Goal: Transaction & Acquisition: Purchase product/service

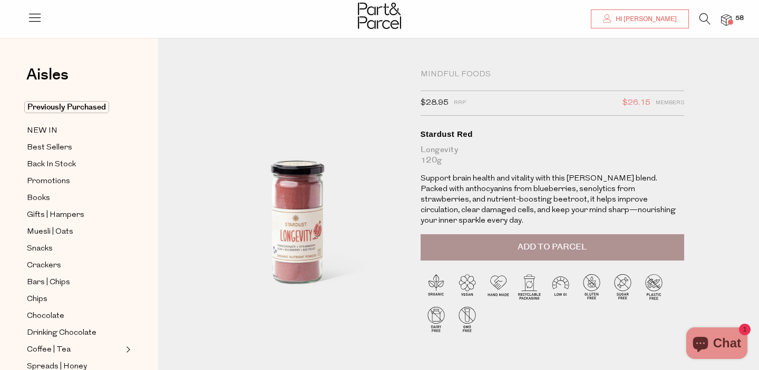
click at [723, 24] on img at bounding box center [726, 20] width 11 height 12
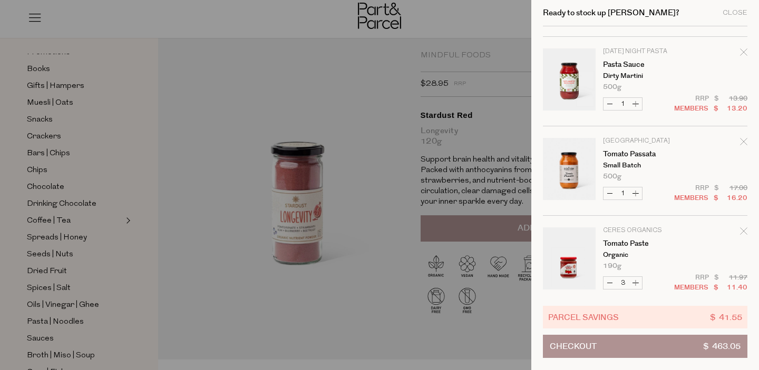
scroll to position [172, 0]
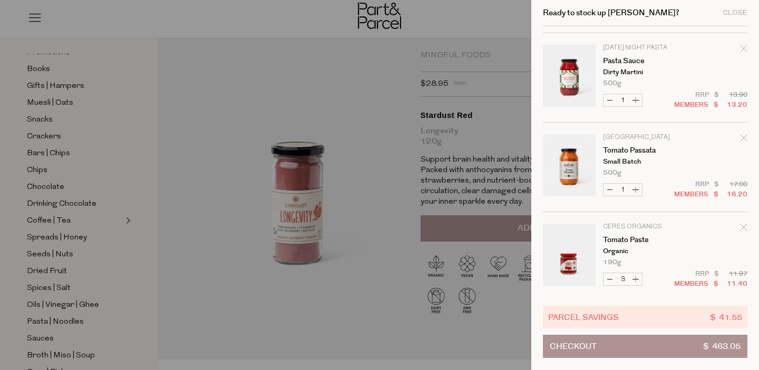
click at [745, 46] on icon "Remove Pasta Sauce" at bounding box center [743, 48] width 7 height 7
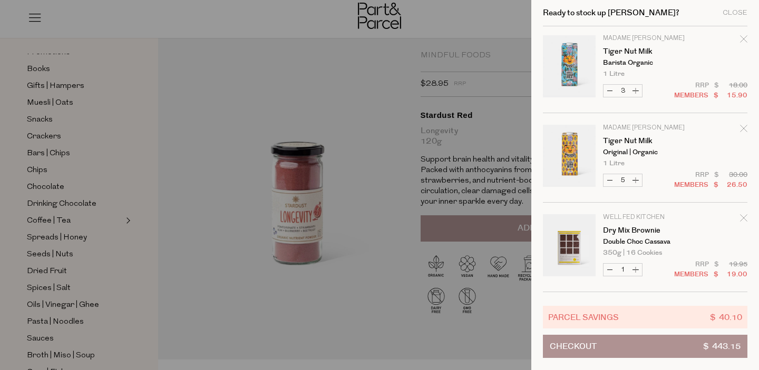
scroll to position [486, 0]
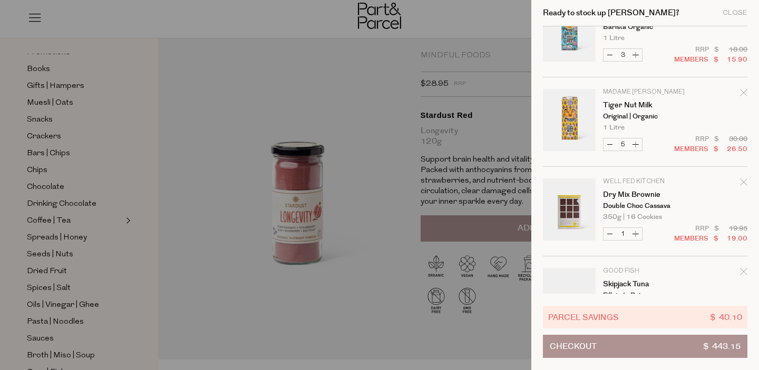
click at [610, 146] on button "Decrease Tiger Nut Milk" at bounding box center [609, 145] width 13 height 12
type input "4"
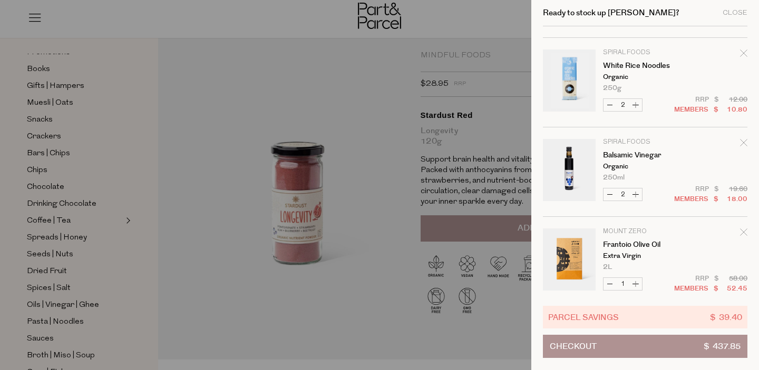
scroll to position [2049, 0]
click at [612, 195] on button "Decrease Balsamic Vinegar" at bounding box center [609, 194] width 13 height 12
type input "1"
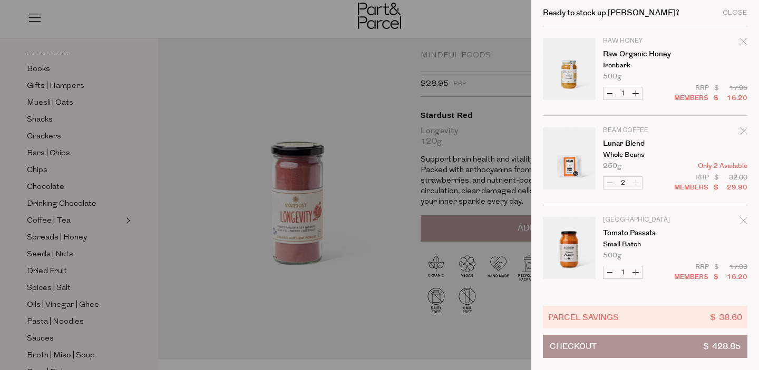
click at [312, 39] on div at bounding box center [379, 185] width 759 height 370
